Goal: Task Accomplishment & Management: Manage account settings

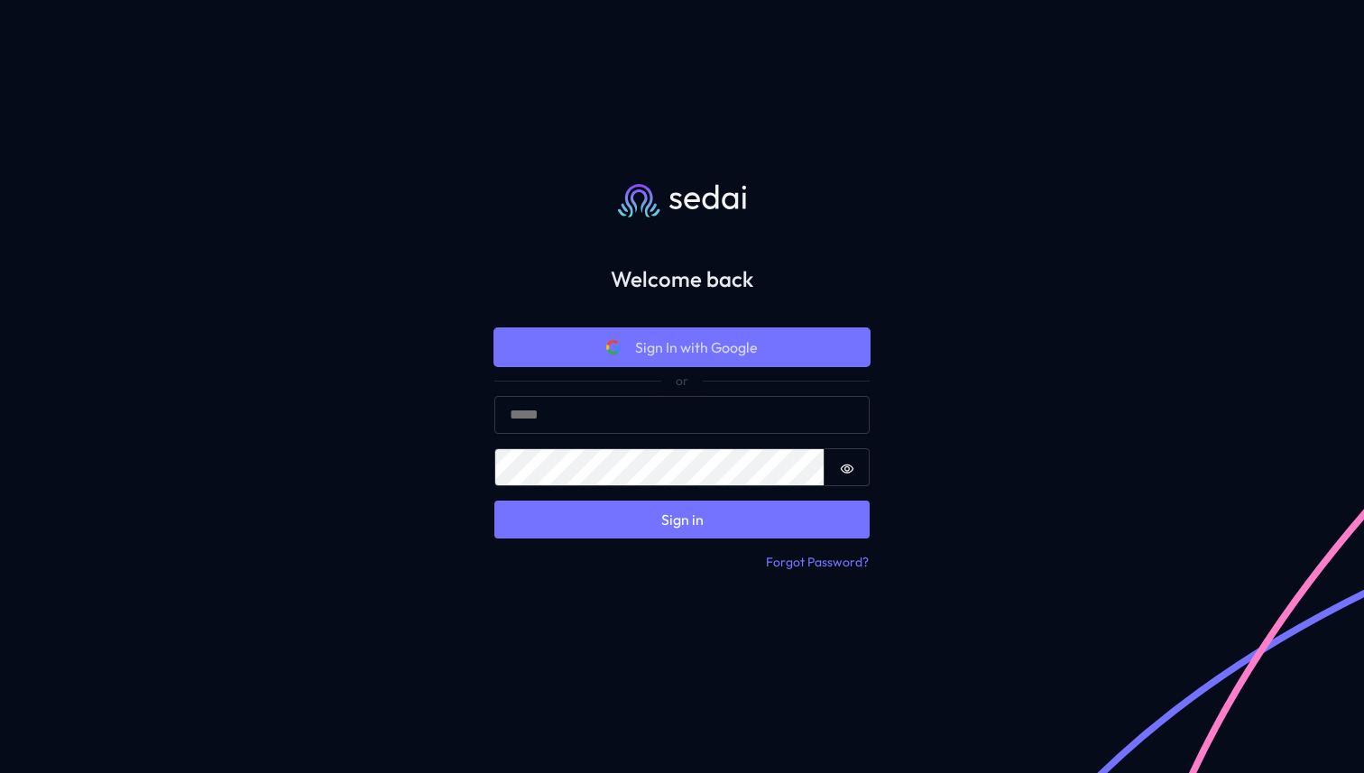
click at [682, 341] on span "Sign In with Google" at bounding box center [696, 348] width 123 height 22
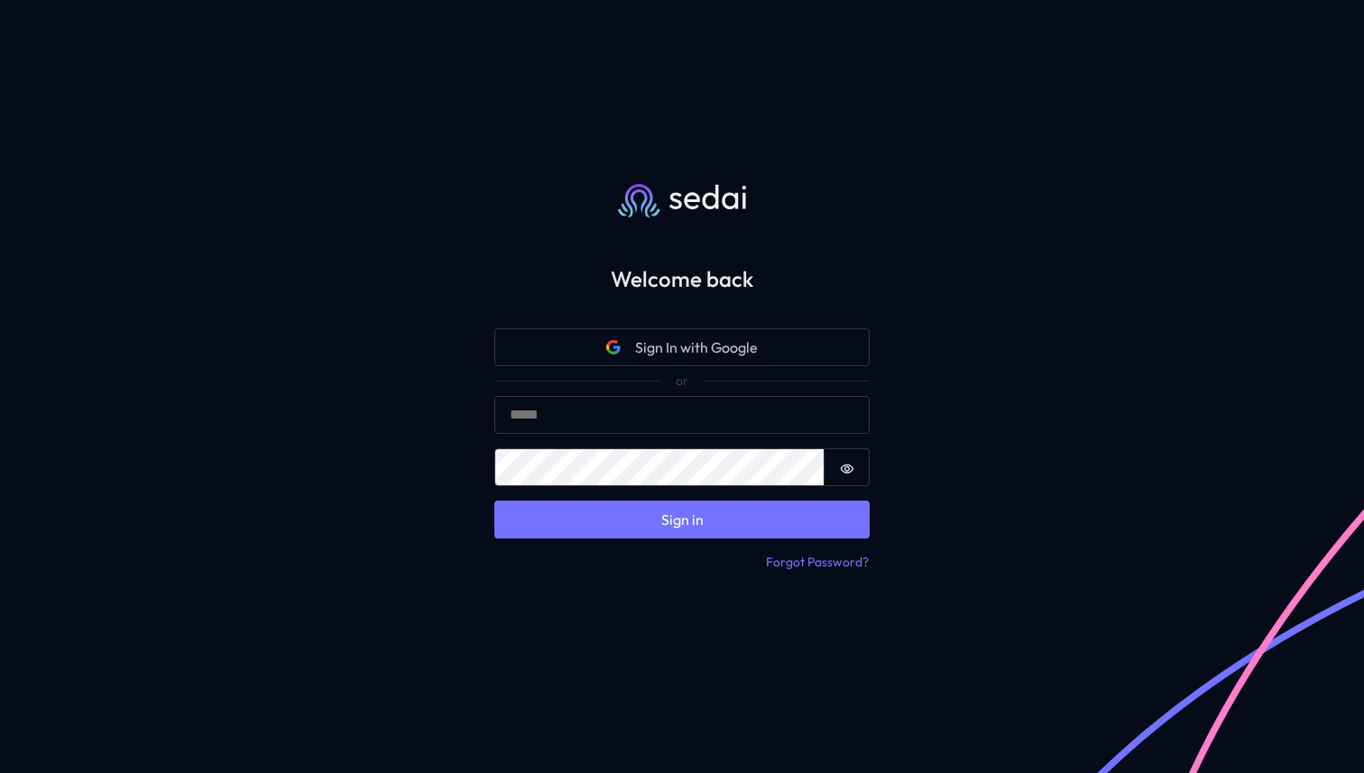
click at [953, 233] on div "Welcome back Sign In with Google Sign in Email Password Password is hidden Sign…" at bounding box center [682, 386] width 1364 height 773
click at [638, 407] on input "Email" at bounding box center [682, 415] width 375 height 38
click at [670, 430] on input "Email" at bounding box center [682, 415] width 375 height 38
type input "**********"
click at [843, 474] on icon "Show password" at bounding box center [847, 469] width 14 height 14
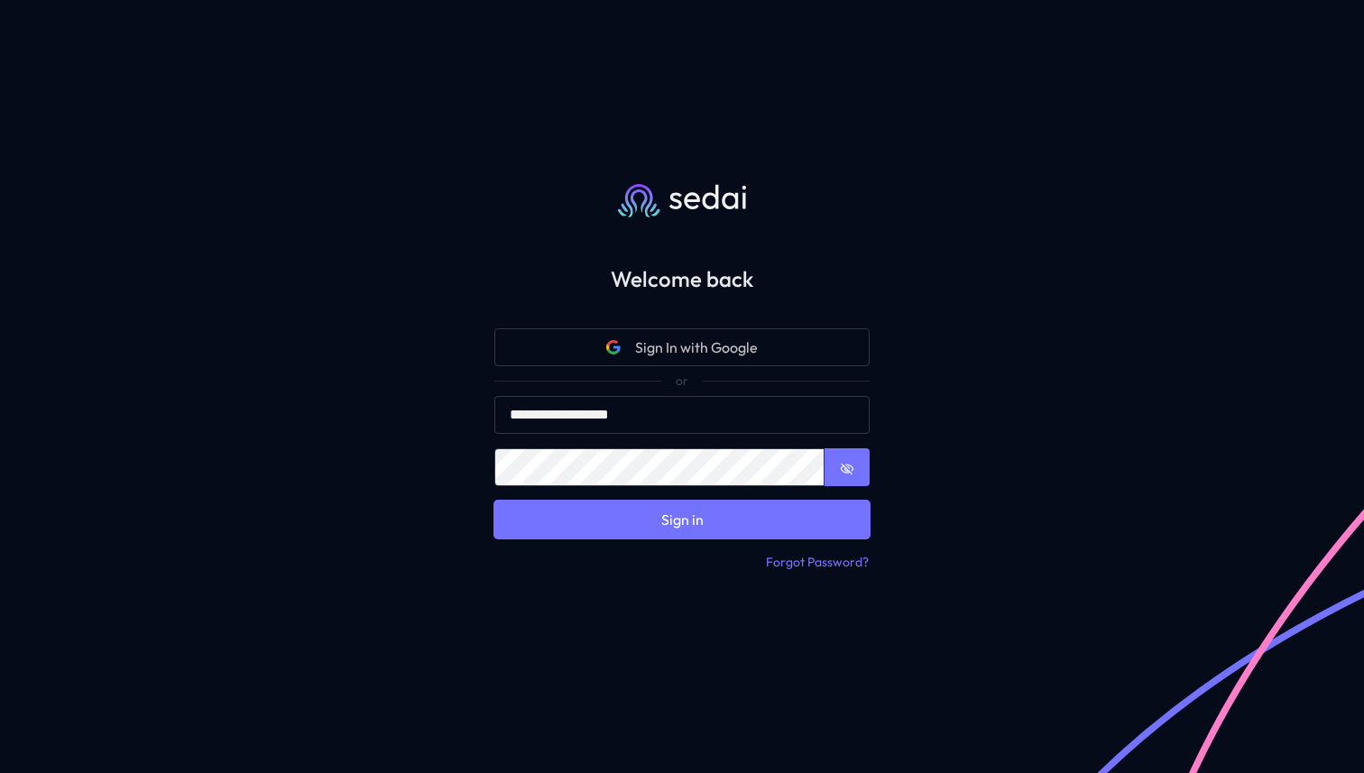
click at [748, 535] on button "Sign in" at bounding box center [682, 520] width 375 height 38
